Goal: Find specific page/section: Find specific page/section

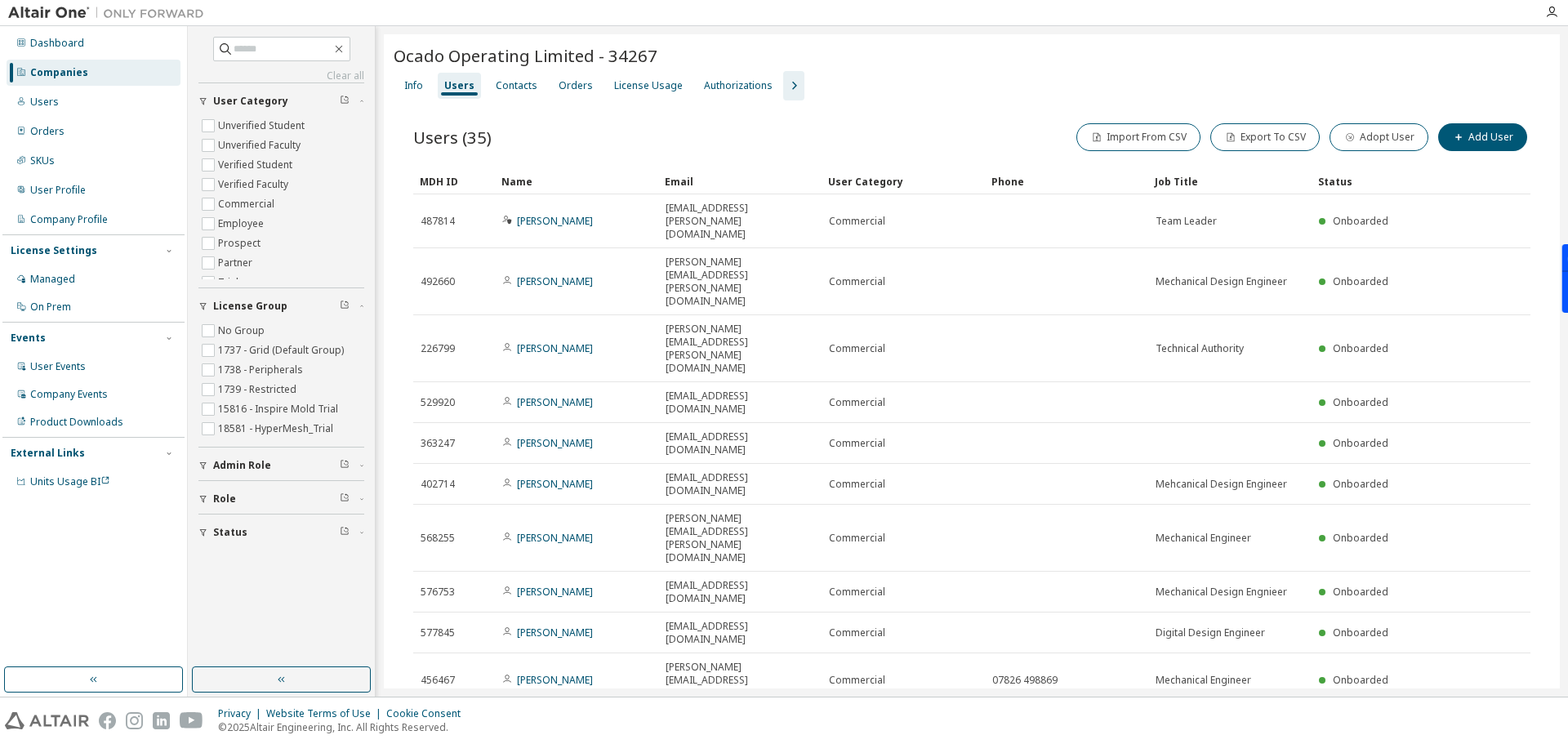
click at [1488, 722] on icon "button" at bounding box center [1490, 727] width 5 height 8
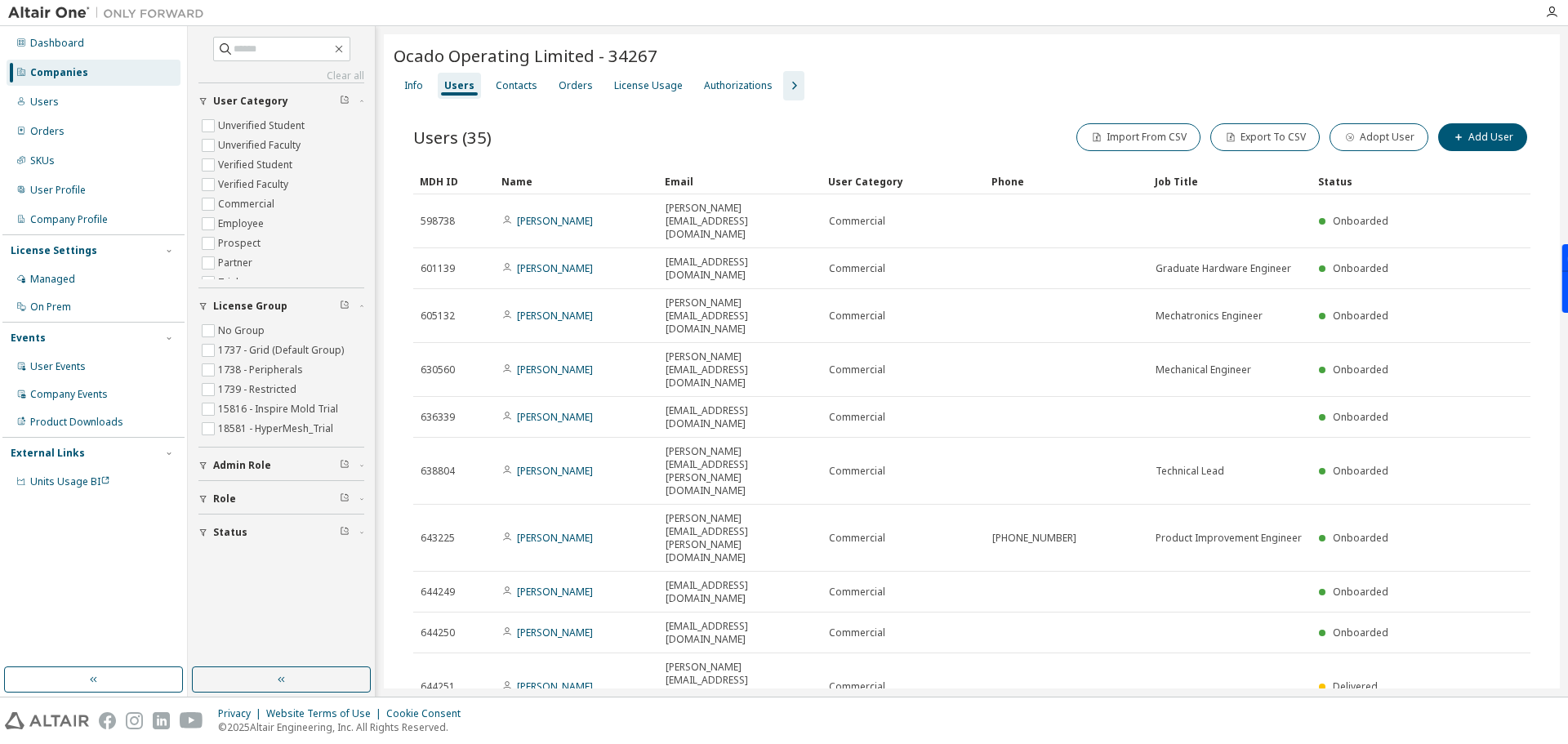
click at [1488, 736] on icon "button" at bounding box center [1490, 740] width 5 height 8
type input "*"
